Goal: Use online tool/utility: Utilize a website feature to perform a specific function

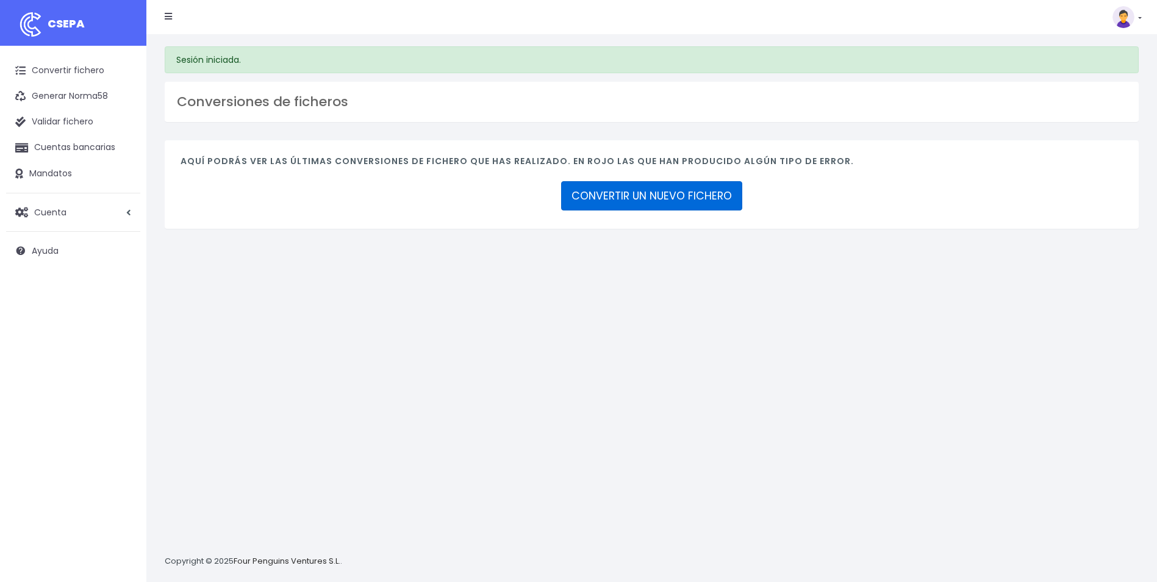
click at [672, 185] on link "CONVERTIR UN NUEVO FICHERO" at bounding box center [651, 195] width 181 height 29
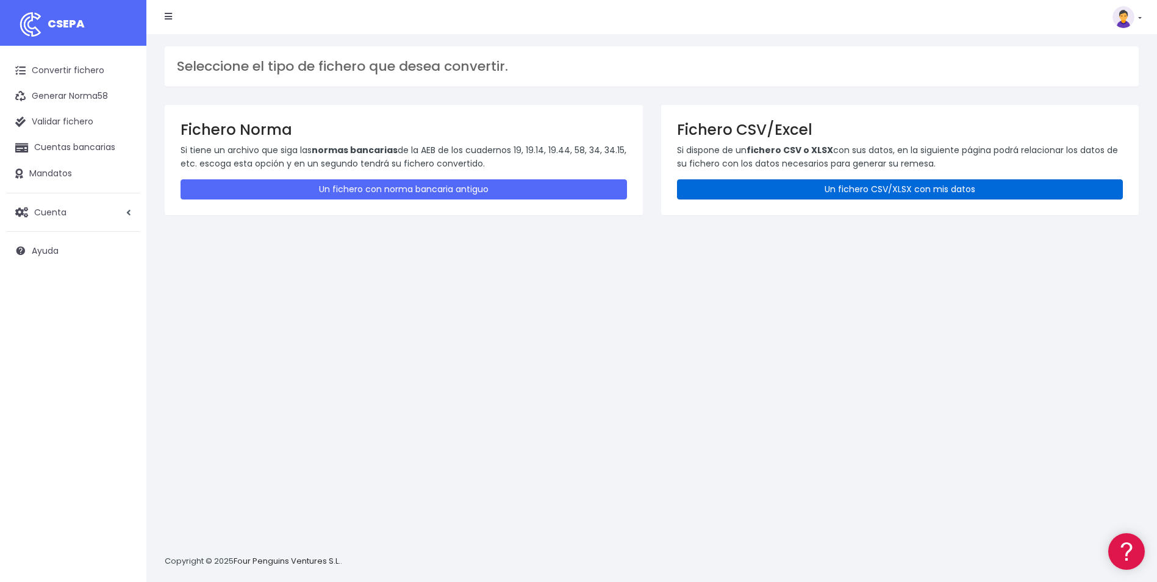
click at [832, 195] on link "Un fichero CSV/XLSX con mis datos" at bounding box center [900, 189] width 447 height 20
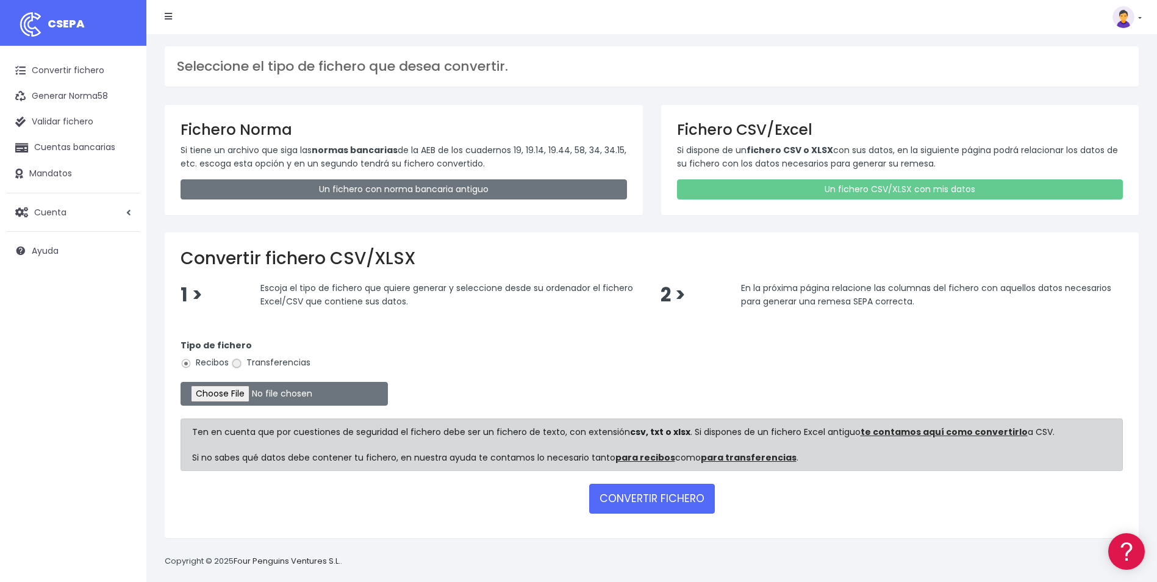
click at [238, 366] on input "Transferencias" at bounding box center [236, 363] width 11 height 11
radio input "true"
click at [228, 393] on input "file" at bounding box center [284, 394] width 207 height 24
type input "C:\fakepath\Copia de LPA_BVACACIONESKIOMARA.csv"
click at [656, 498] on button "CONVERTIR FICHERO" at bounding box center [652, 498] width 126 height 29
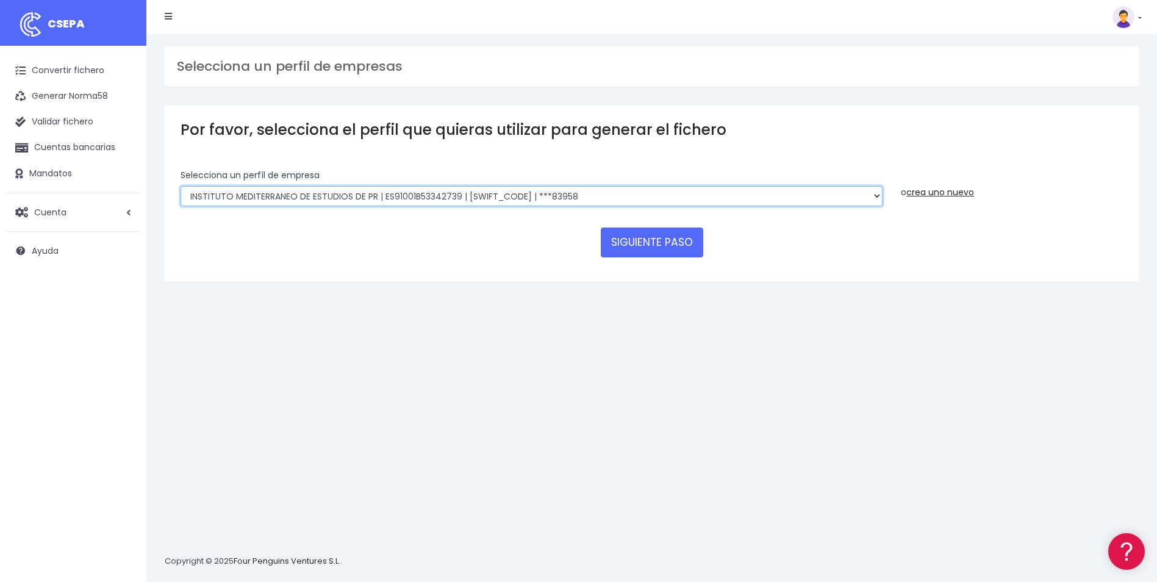
drag, startPoint x: 880, startPoint y: 195, endPoint x: 892, endPoint y: 199, distance: 13.5
click at [880, 195] on select "INSTITUTO MEDITERRANEO DE ESTUDIOS DE PR | ES91001B53342739 | BSCHESMMXXX | ***…" at bounding box center [532, 196] width 702 height 21
select select "1887"
click at [181, 186] on select "INSTITUTO MEDITERRANEO DE ESTUDIOS DE PR | ES91001B53342739 | BSCHESMMXXX | ***…" at bounding box center [532, 196] width 702 height 21
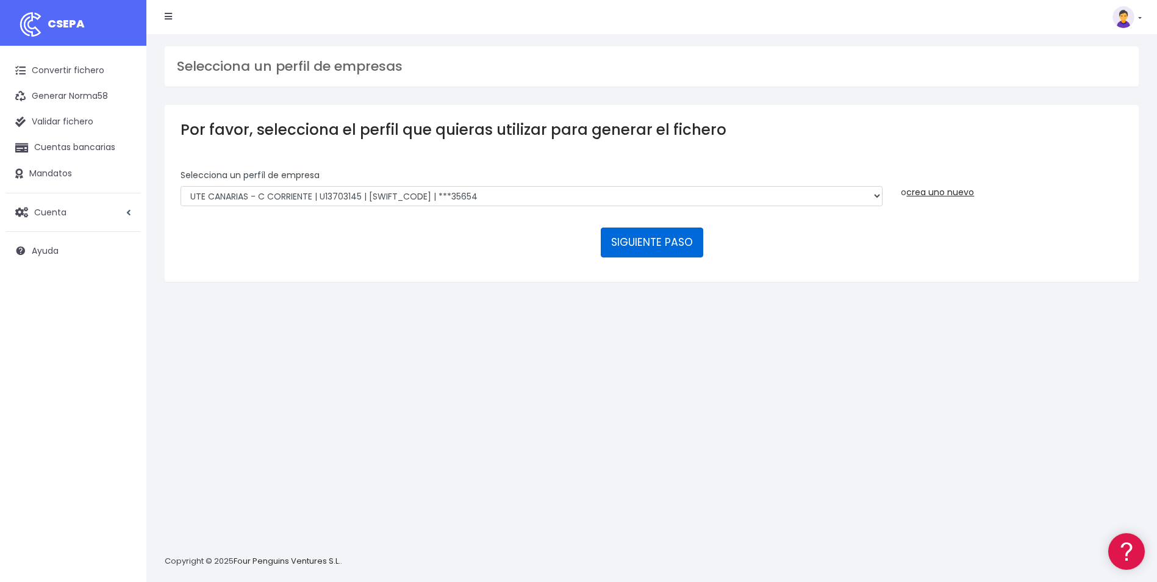
click at [642, 230] on button "SIGUIENTE PASO" at bounding box center [652, 242] width 102 height 29
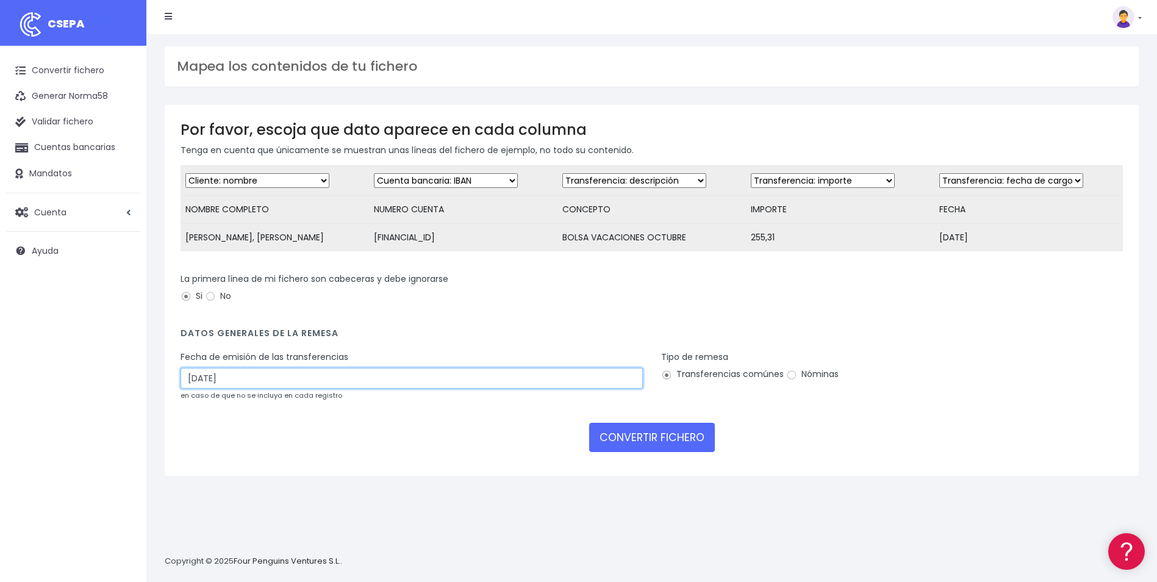
click at [296, 389] on input "[DATE]" at bounding box center [412, 378] width 462 height 21
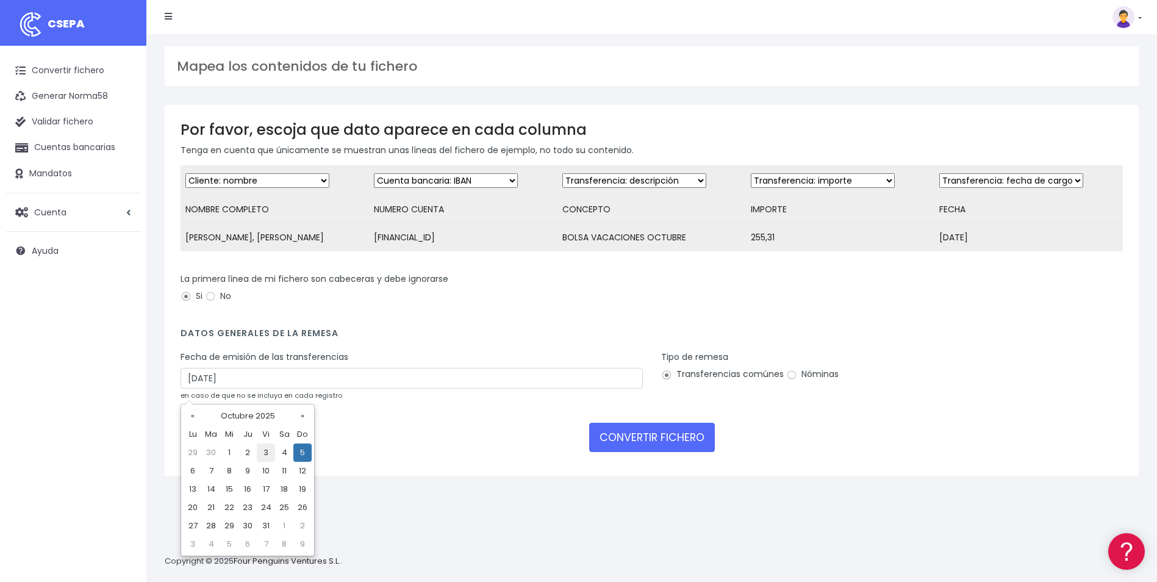
click at [267, 452] on td "3" at bounding box center [266, 452] width 18 height 18
type input "[DATE]"
click at [792, 381] on input "Nóminas" at bounding box center [791, 375] width 11 height 11
radio input "true"
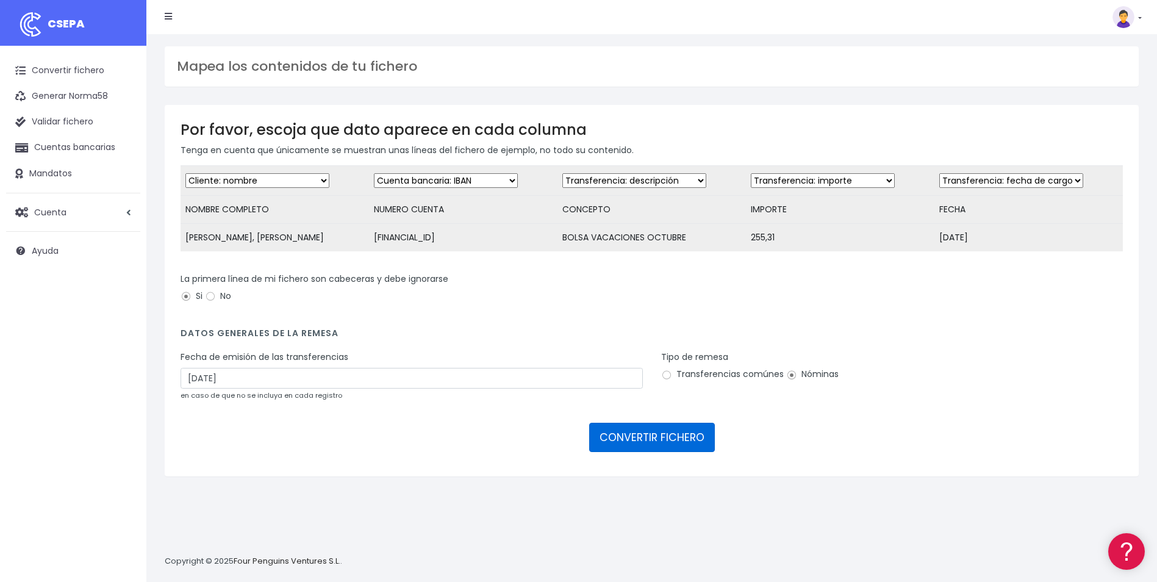
click at [697, 452] on button "CONVERTIR FICHERO" at bounding box center [652, 437] width 126 height 29
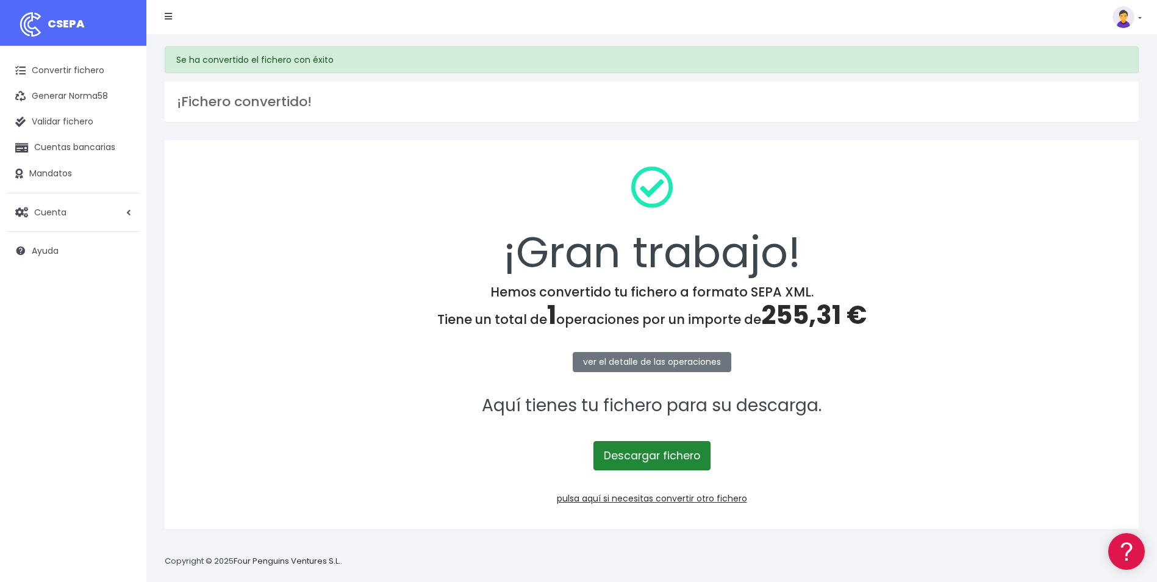
click at [695, 454] on link "Descargar fichero" at bounding box center [652, 455] width 117 height 29
click at [673, 500] on link "pulsa aquí si necesitas convertir otro fichero" at bounding box center [652, 498] width 190 height 12
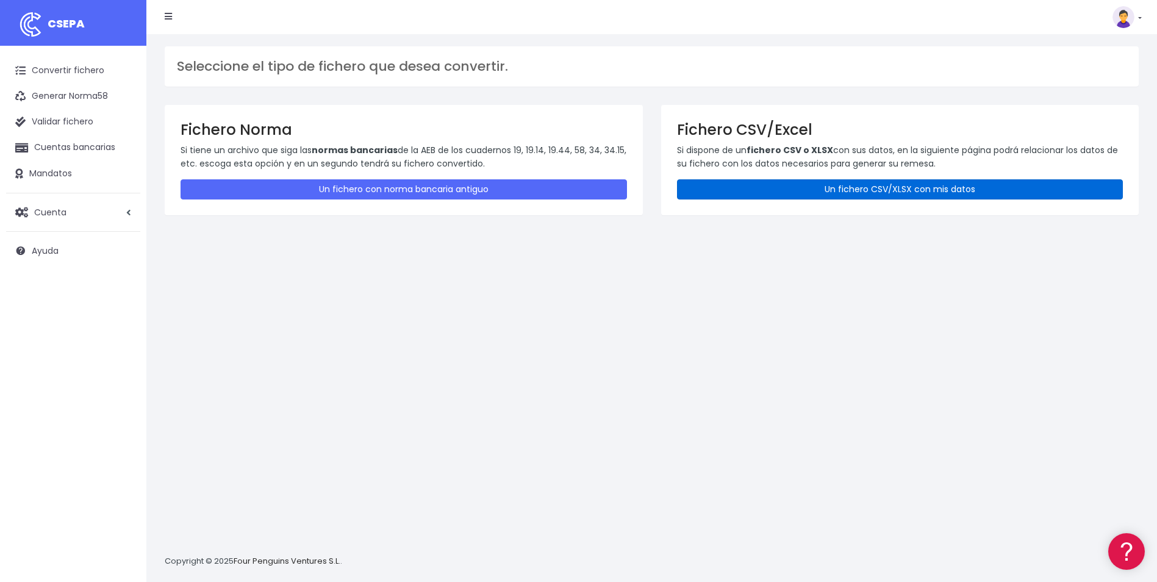
click at [830, 198] on link "Un fichero CSV/XLSX con mis datos" at bounding box center [900, 189] width 447 height 20
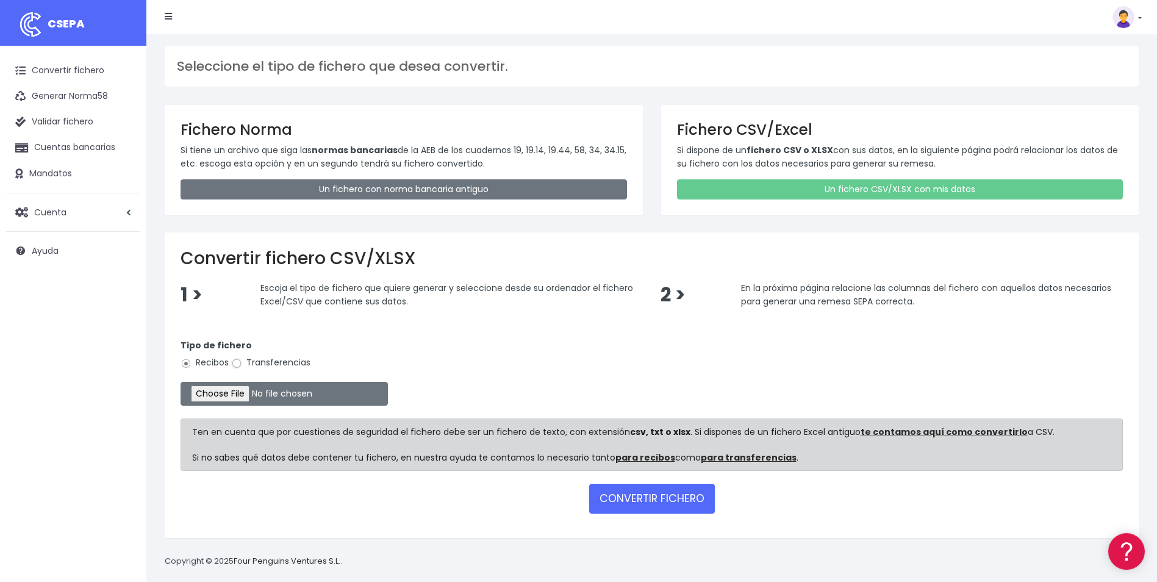
click at [237, 365] on input "Transferencias" at bounding box center [236, 363] width 11 height 11
radio input "true"
click at [235, 400] on input "file" at bounding box center [284, 394] width 207 height 24
type input "C:\fakepath\Copia de LIQUIDACION_TANIACASAL_01102025.csv"
click at [645, 500] on button "CONVERTIR FICHERO" at bounding box center [652, 498] width 126 height 29
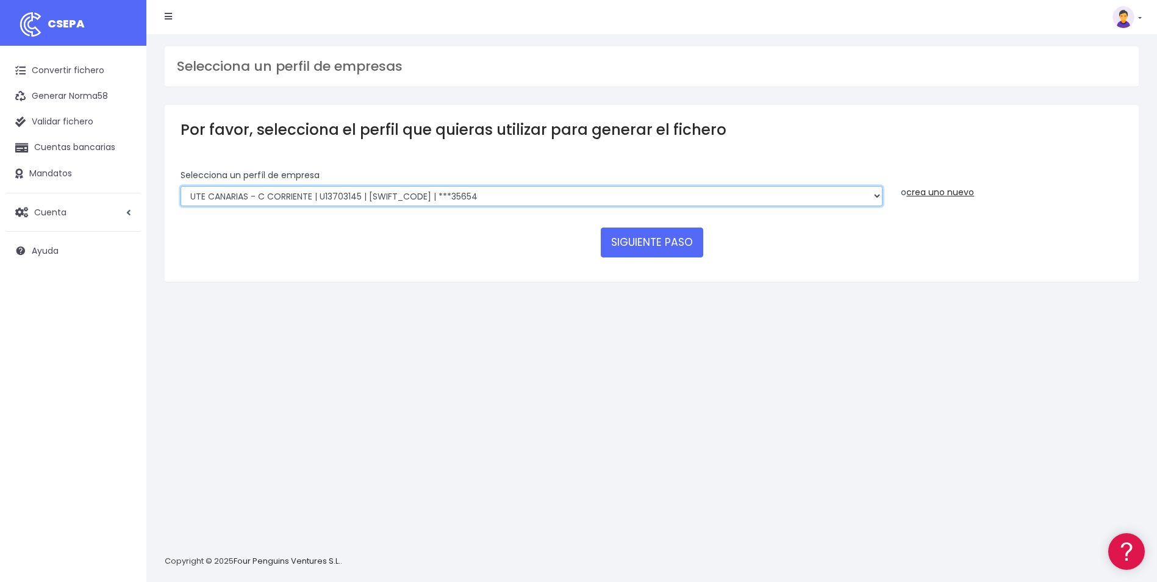
click at [875, 196] on select "INSTITUTO MEDITERRANEO DE ESTUDIOS DE PR | ES91001B53342739 | [SWIFT_CODE] | **…" at bounding box center [532, 196] width 702 height 21
select select "2478"
click at [181, 186] on select "INSTITUTO MEDITERRANEO DE ESTUDIOS DE PR | ES91001B53342739 | [SWIFT_CODE] | **…" at bounding box center [532, 196] width 702 height 21
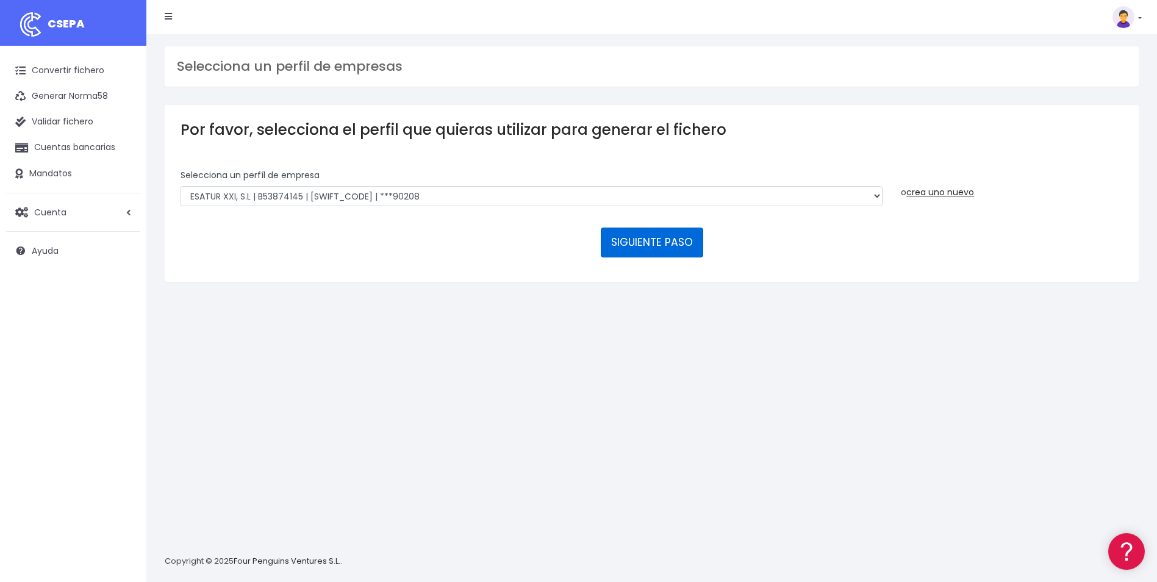
click at [681, 243] on button "SIGUIENTE PASO" at bounding box center [652, 242] width 102 height 29
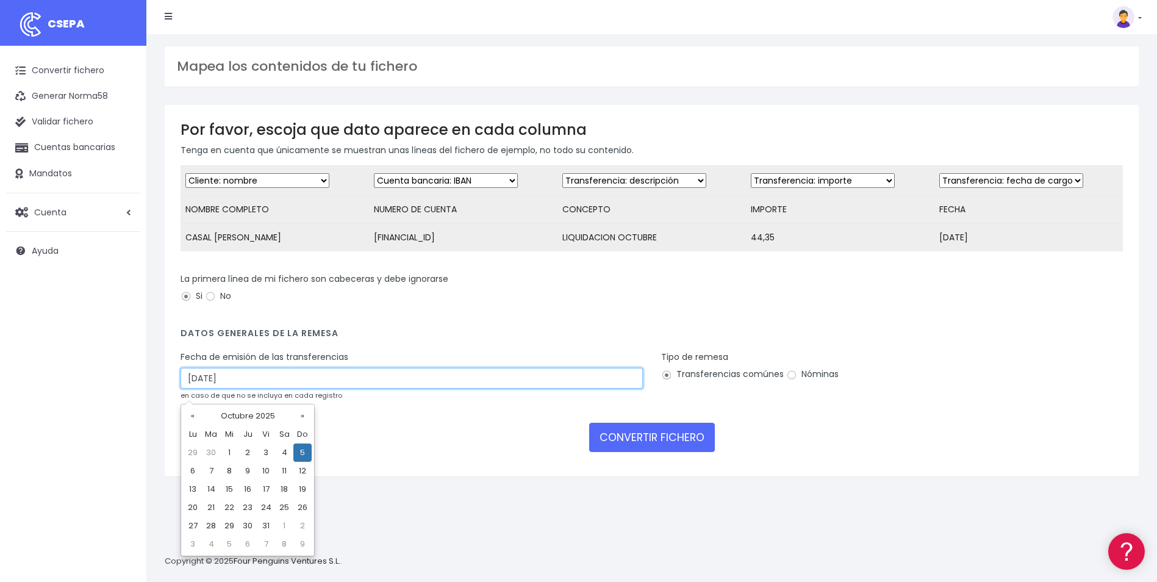
click at [559, 387] on input "[DATE]" at bounding box center [412, 378] width 462 height 21
click at [264, 454] on td "3" at bounding box center [266, 452] width 18 height 18
type input "[DATE]"
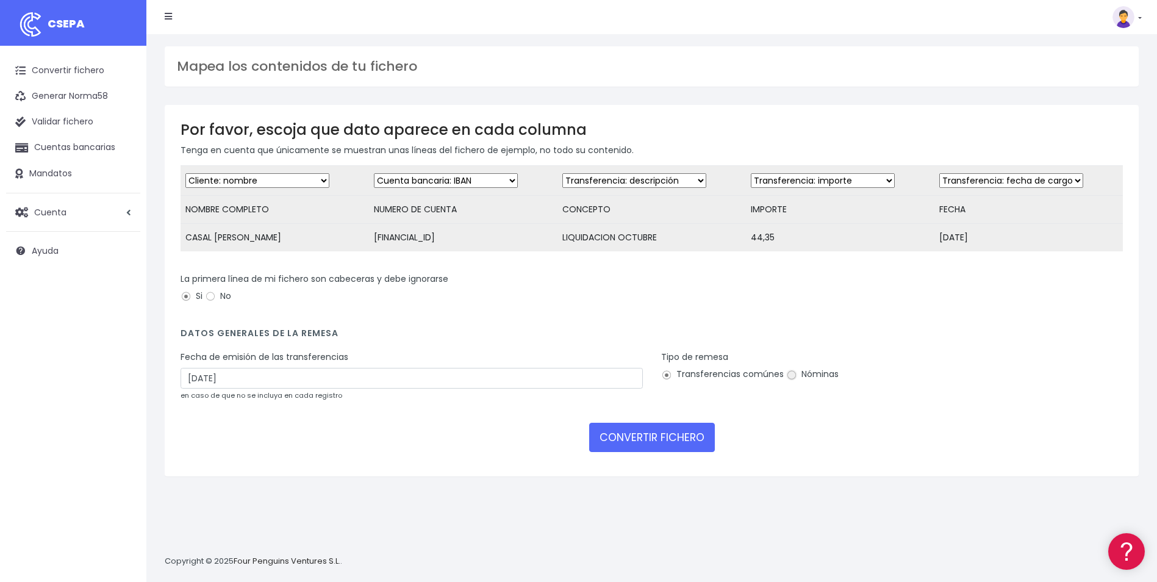
click at [790, 381] on input "Nóminas" at bounding box center [791, 375] width 11 height 11
radio input "true"
click at [695, 442] on button "CONVERTIR FICHERO" at bounding box center [652, 437] width 126 height 29
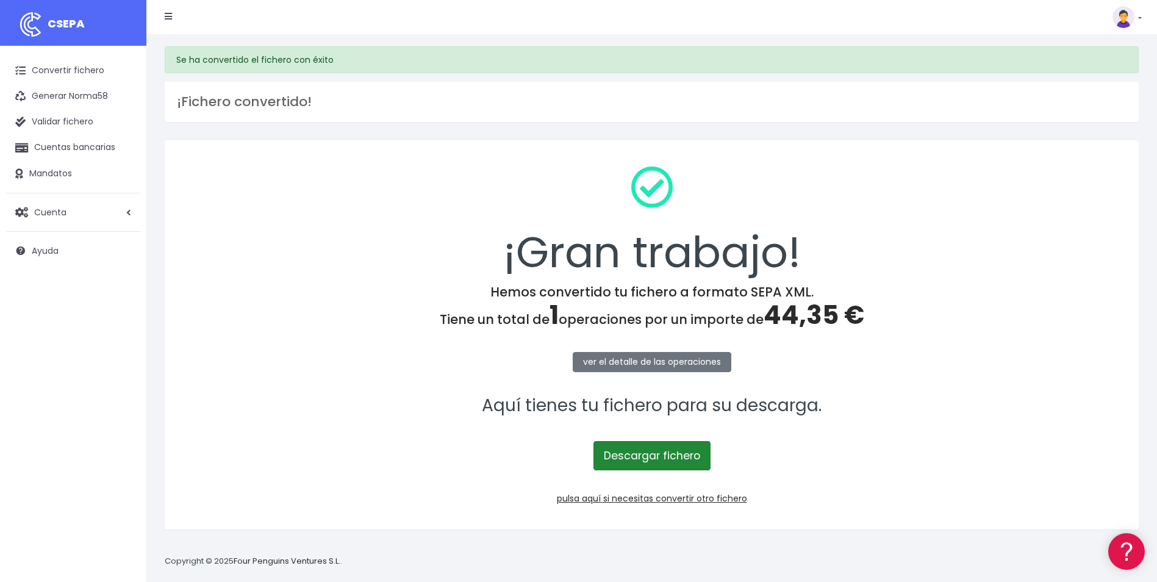
click at [666, 447] on link "Descargar fichero" at bounding box center [652, 455] width 117 height 29
